Goal: Task Accomplishment & Management: Use online tool/utility

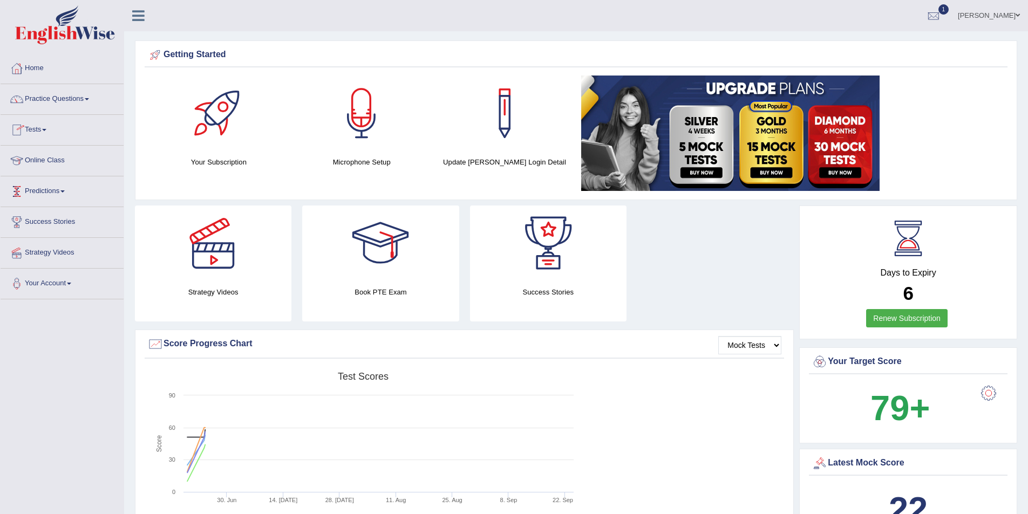
click at [48, 133] on link "Tests" at bounding box center [62, 128] width 123 height 27
click at [40, 193] on link "History" at bounding box center [70, 193] width 101 height 19
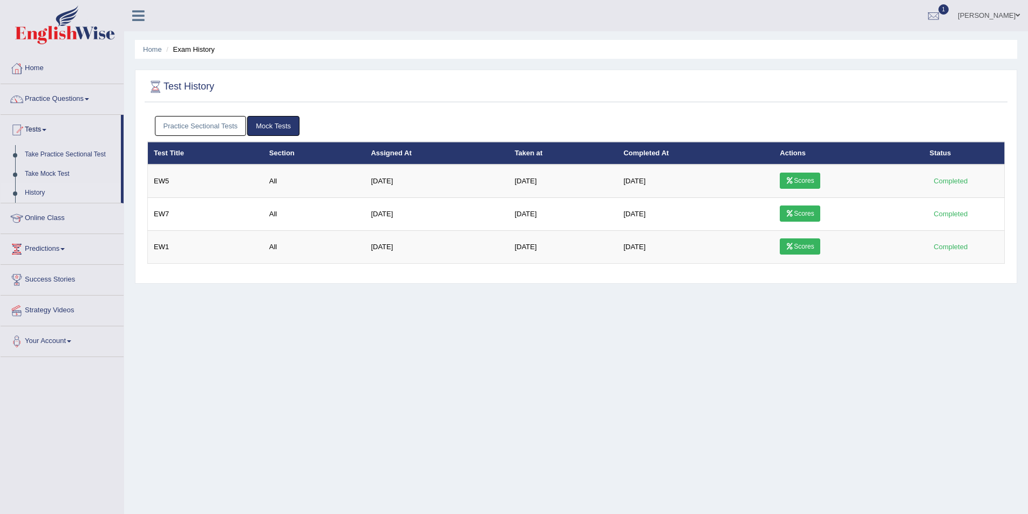
click at [193, 127] on link "Practice Sectional Tests" at bounding box center [201, 126] width 92 height 20
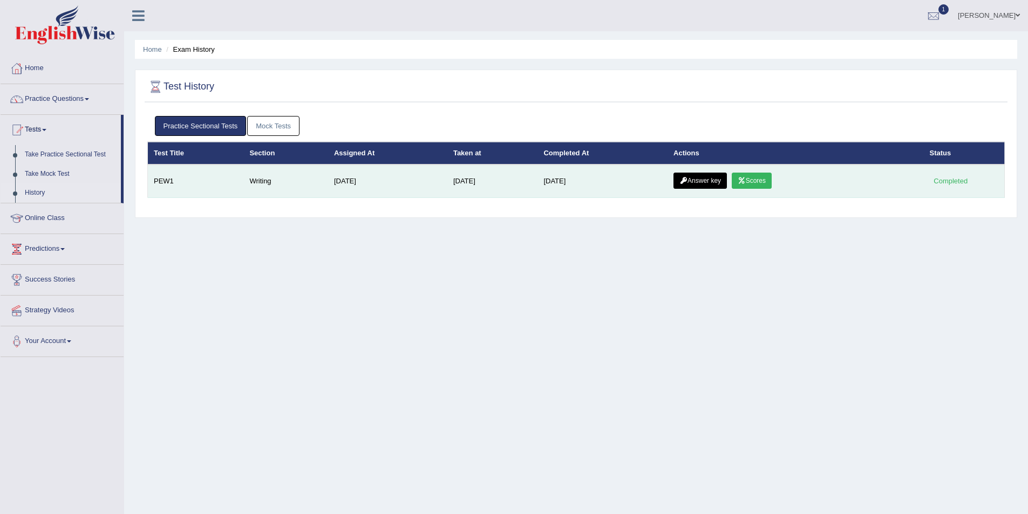
click at [704, 180] on link "Answer key" at bounding box center [700, 181] width 53 height 16
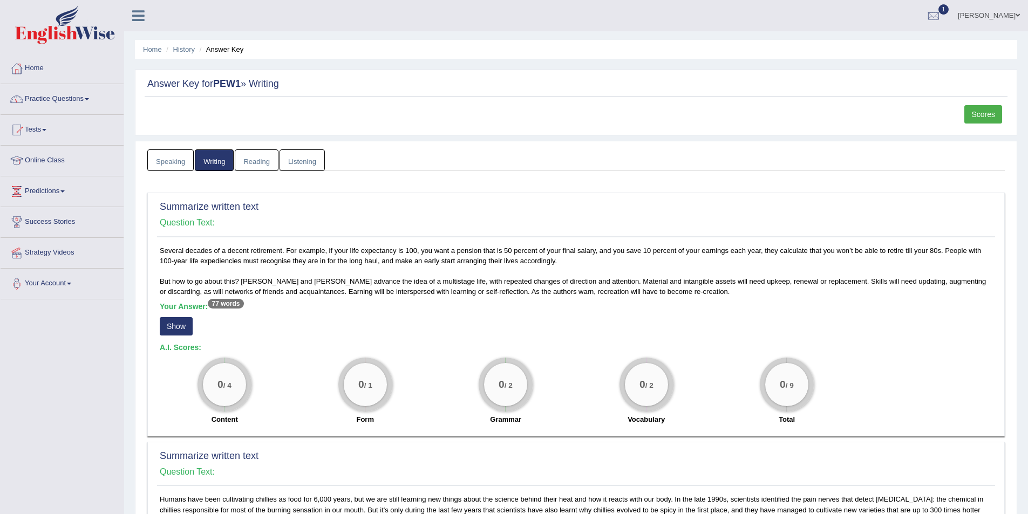
scroll to position [54, 0]
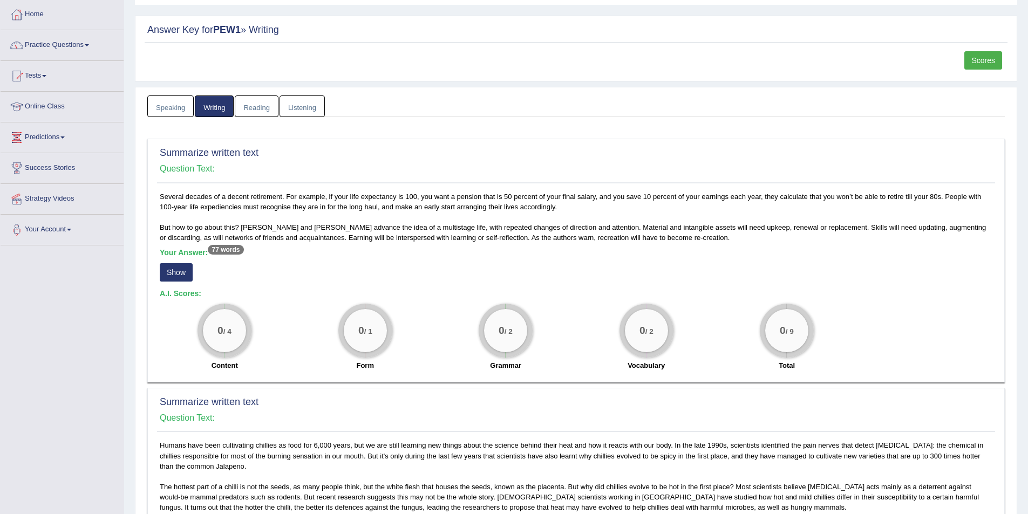
click at [64, 139] on link "Predictions" at bounding box center [62, 136] width 123 height 27
click at [47, 77] on link "Tests" at bounding box center [62, 74] width 123 height 27
click at [52, 99] on link "Take Practice Sectional Test" at bounding box center [70, 100] width 101 height 19
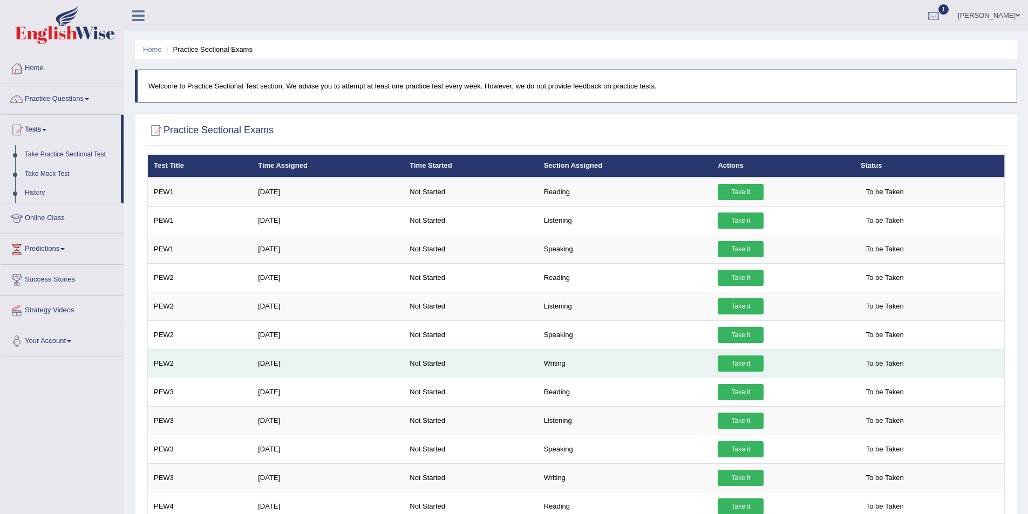
click at [741, 364] on link "Take it" at bounding box center [741, 364] width 46 height 16
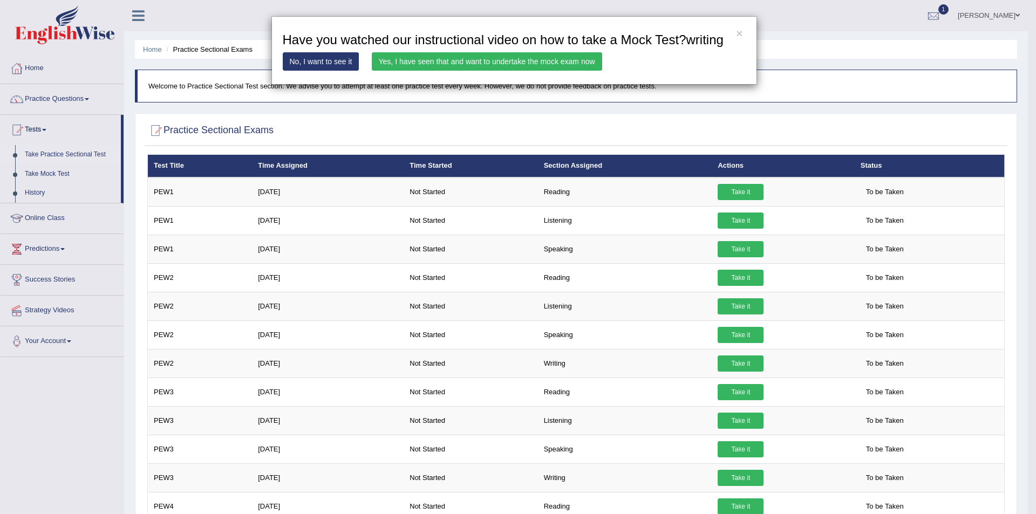
click at [445, 58] on link "Yes, I have seen that and want to undertake the mock exam now" at bounding box center [487, 61] width 231 height 18
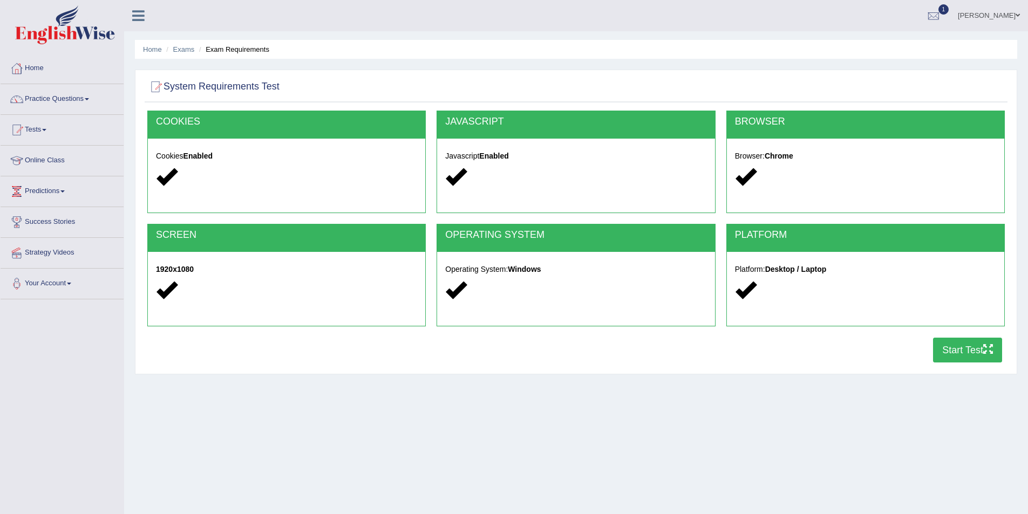
click at [964, 348] on button "Start Test" at bounding box center [967, 350] width 69 height 25
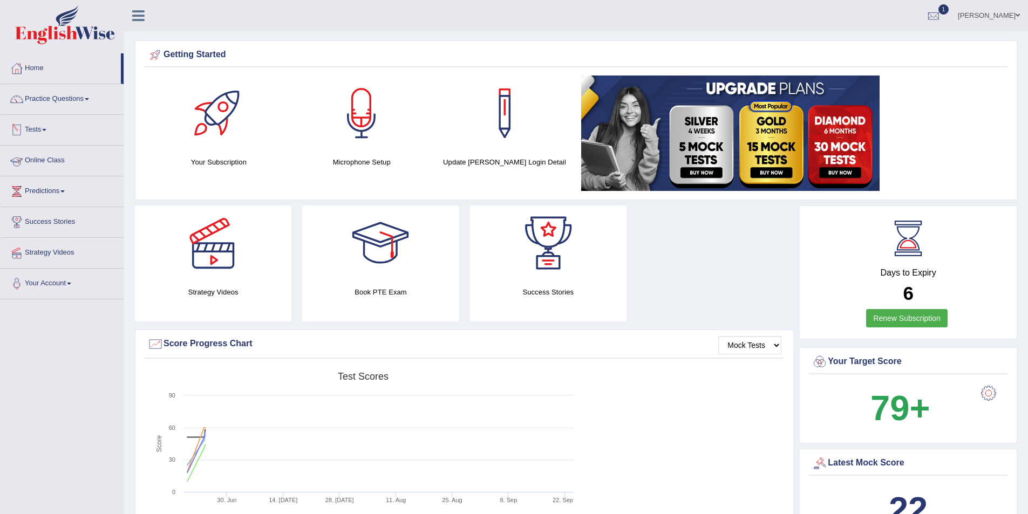
click at [45, 130] on link "Tests" at bounding box center [62, 128] width 123 height 27
click at [38, 193] on link "History" at bounding box center [70, 193] width 101 height 19
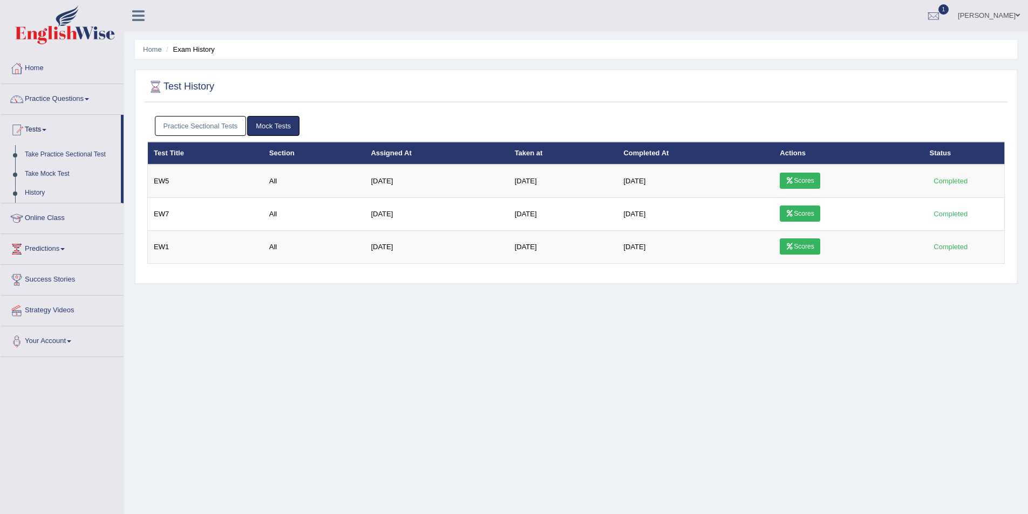
click at [200, 123] on link "Practice Sectional Tests" at bounding box center [201, 126] width 92 height 20
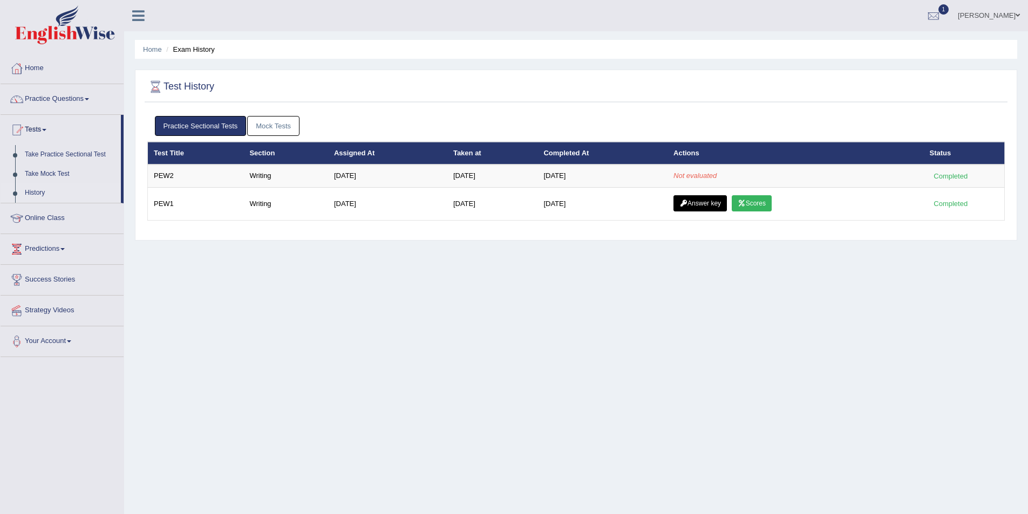
click at [418, 316] on div "Home Exam History Test History Practice Sectional Tests Mock Tests Test Title S…" at bounding box center [576, 270] width 904 height 540
click at [261, 121] on link "Mock Tests" at bounding box center [273, 126] width 52 height 20
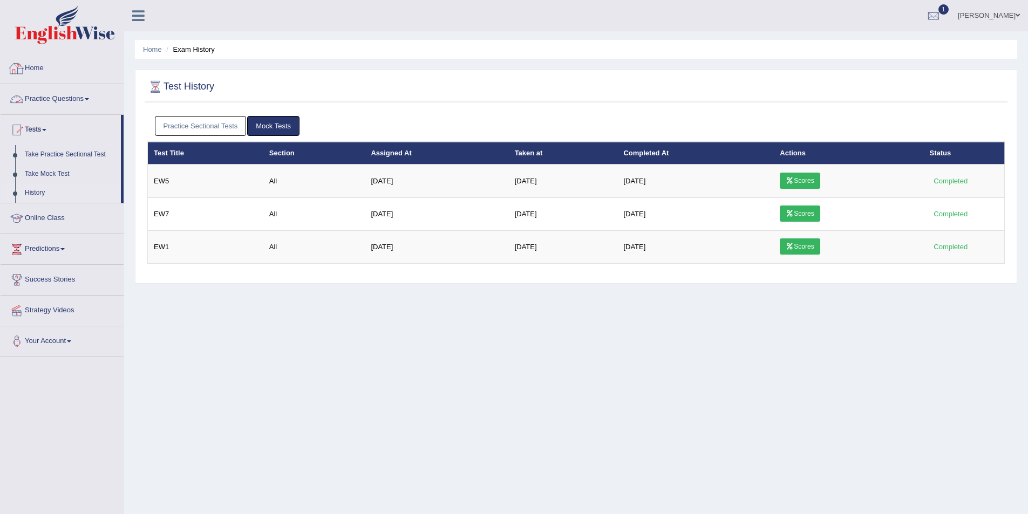
click at [29, 72] on link "Home" at bounding box center [62, 66] width 123 height 27
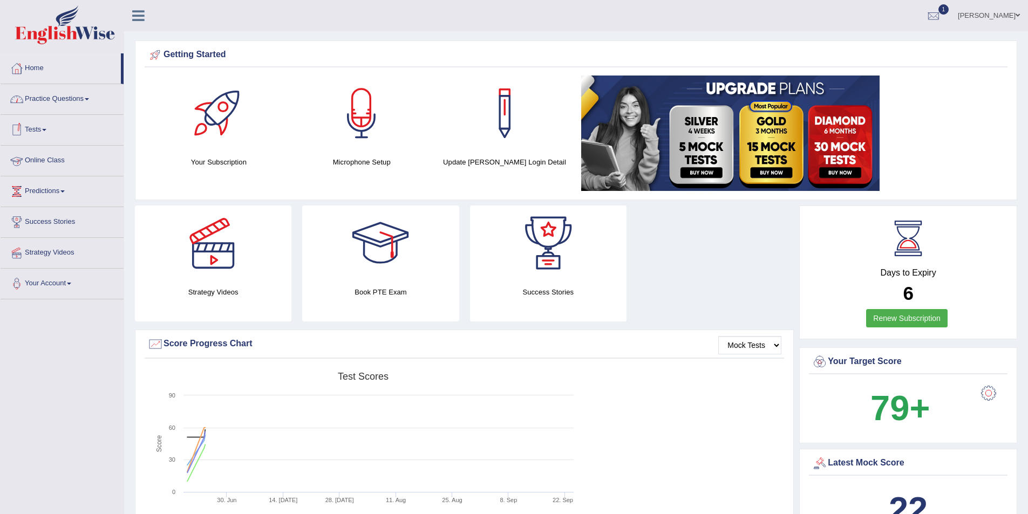
click at [46, 130] on span at bounding box center [44, 130] width 4 height 2
click at [42, 75] on link "Home" at bounding box center [61, 66] width 120 height 27
click at [48, 135] on link "Tests" at bounding box center [62, 128] width 123 height 27
click at [38, 191] on link "History" at bounding box center [70, 193] width 101 height 19
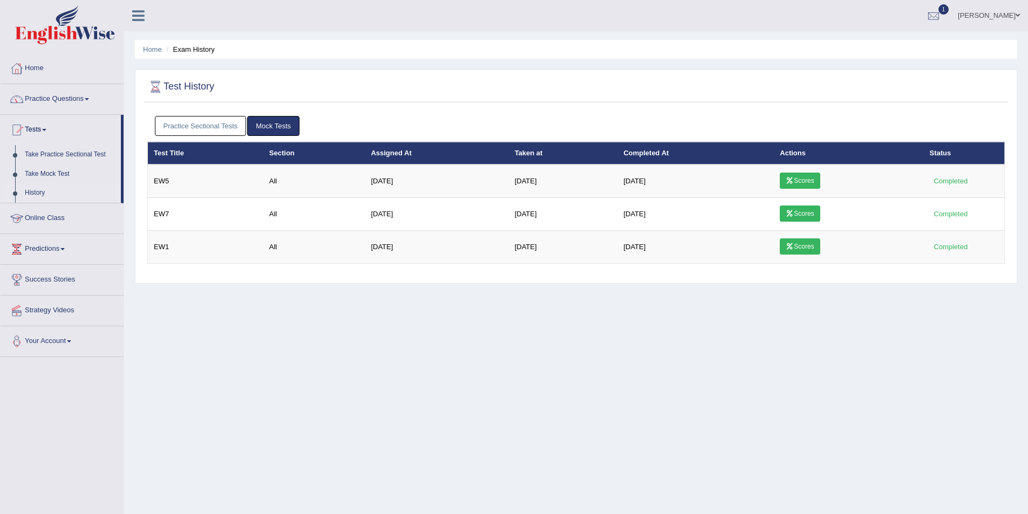
click at [221, 128] on link "Practice Sectional Tests" at bounding box center [201, 126] width 92 height 20
